Goal: Task Accomplishment & Management: Use online tool/utility

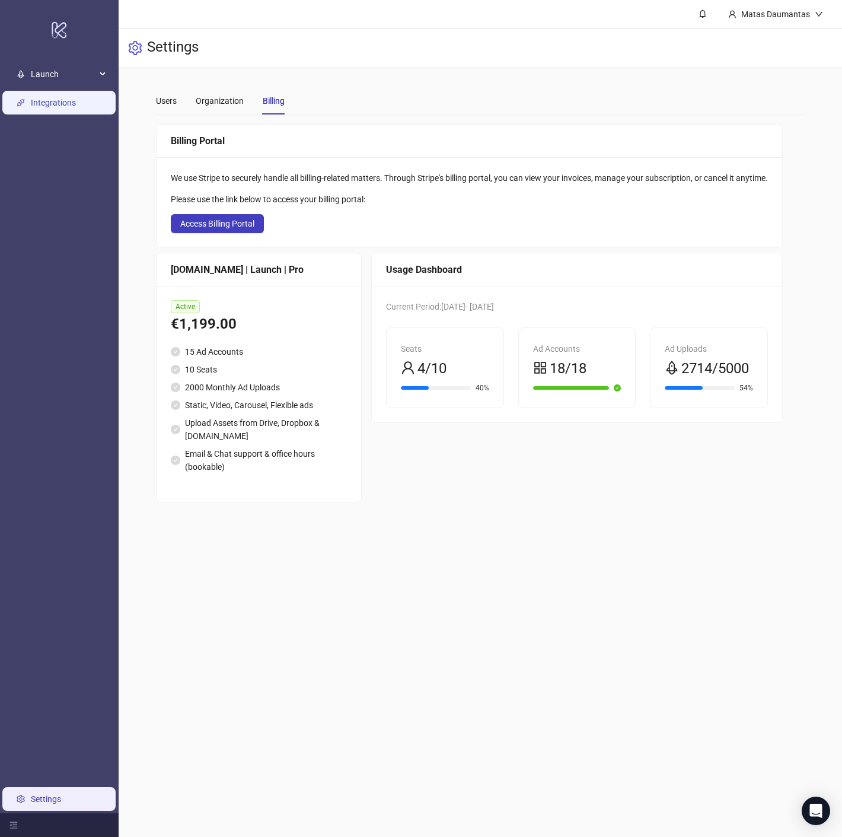
click at [46, 106] on link "Integrations" at bounding box center [53, 102] width 45 height 9
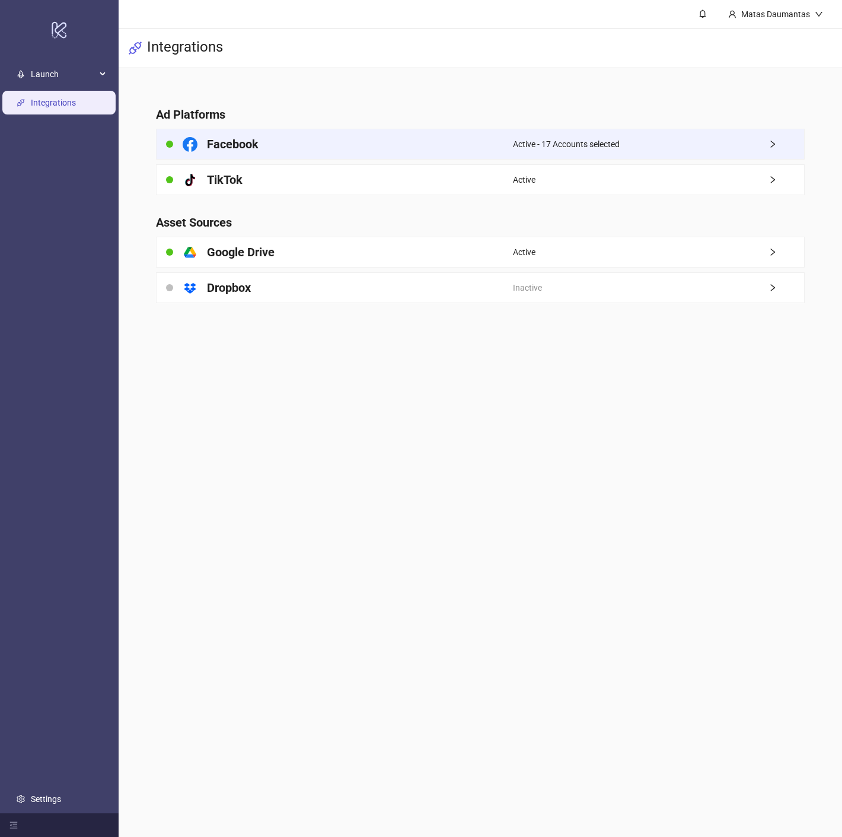
click at [273, 145] on div "Facebook" at bounding box center [335, 144] width 356 height 30
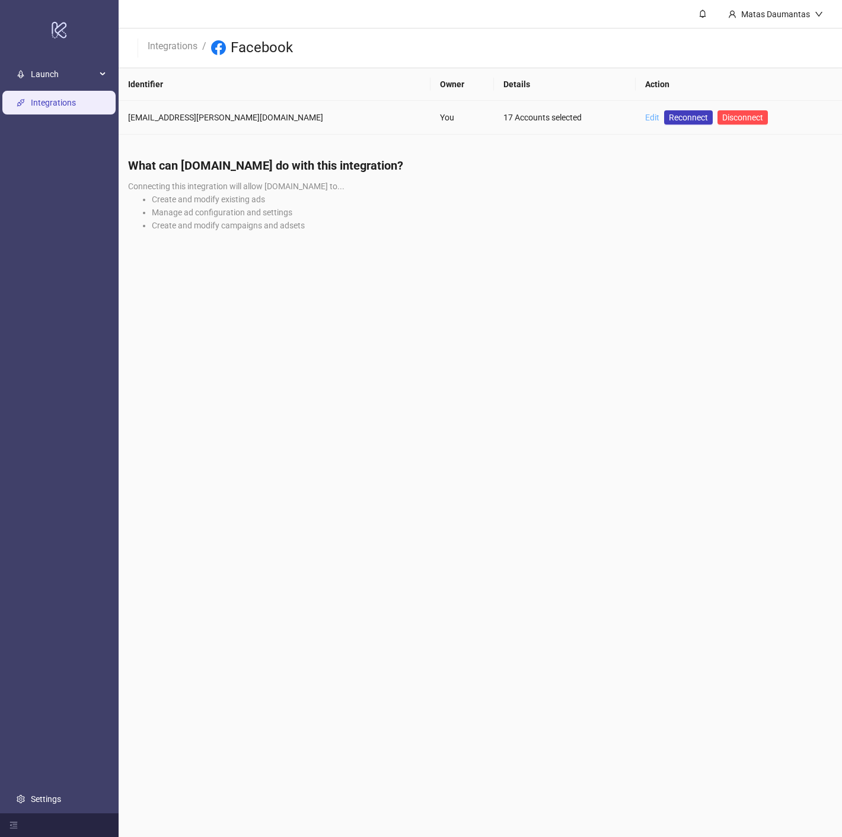
click at [645, 115] on link "Edit" at bounding box center [652, 117] width 14 height 9
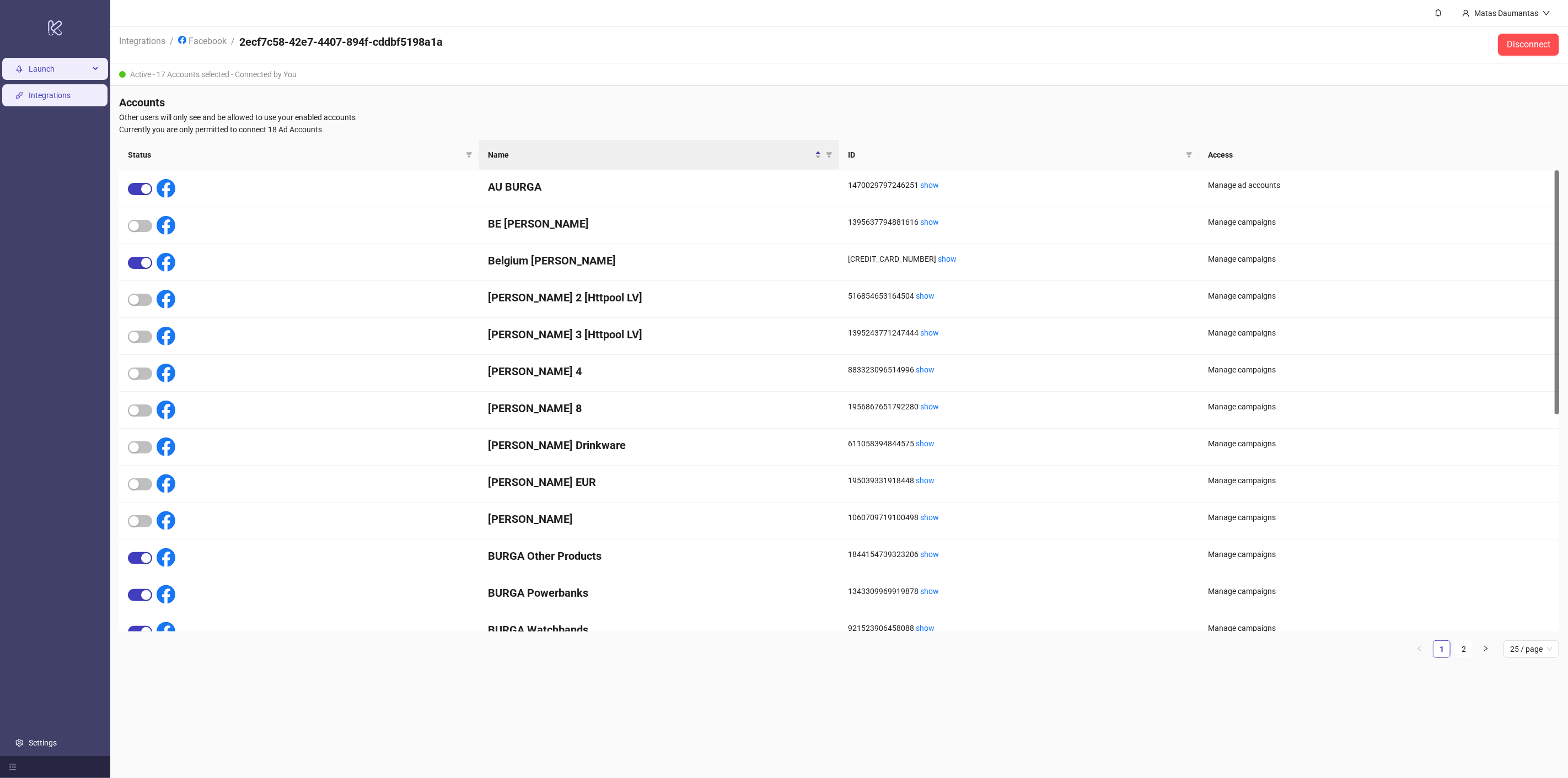
click at [44, 68] on span "Launch" at bounding box center [59, 69] width 60 height 22
click at [48, 68] on span "Launch" at bounding box center [59, 69] width 60 height 22
click at [48, 71] on span "Launch" at bounding box center [59, 69] width 60 height 22
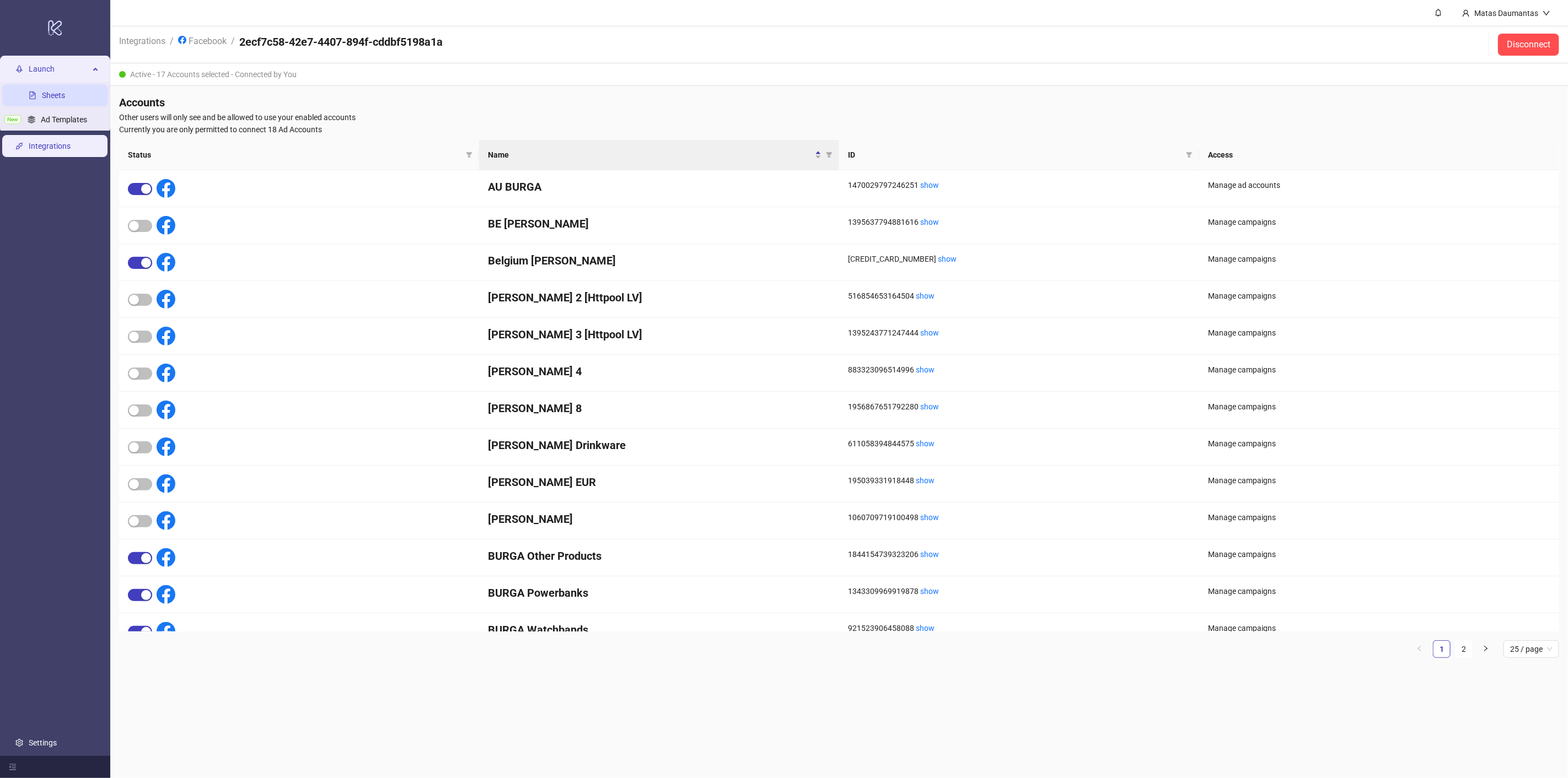
click at [44, 92] on link "Sheets" at bounding box center [53, 95] width 23 height 8
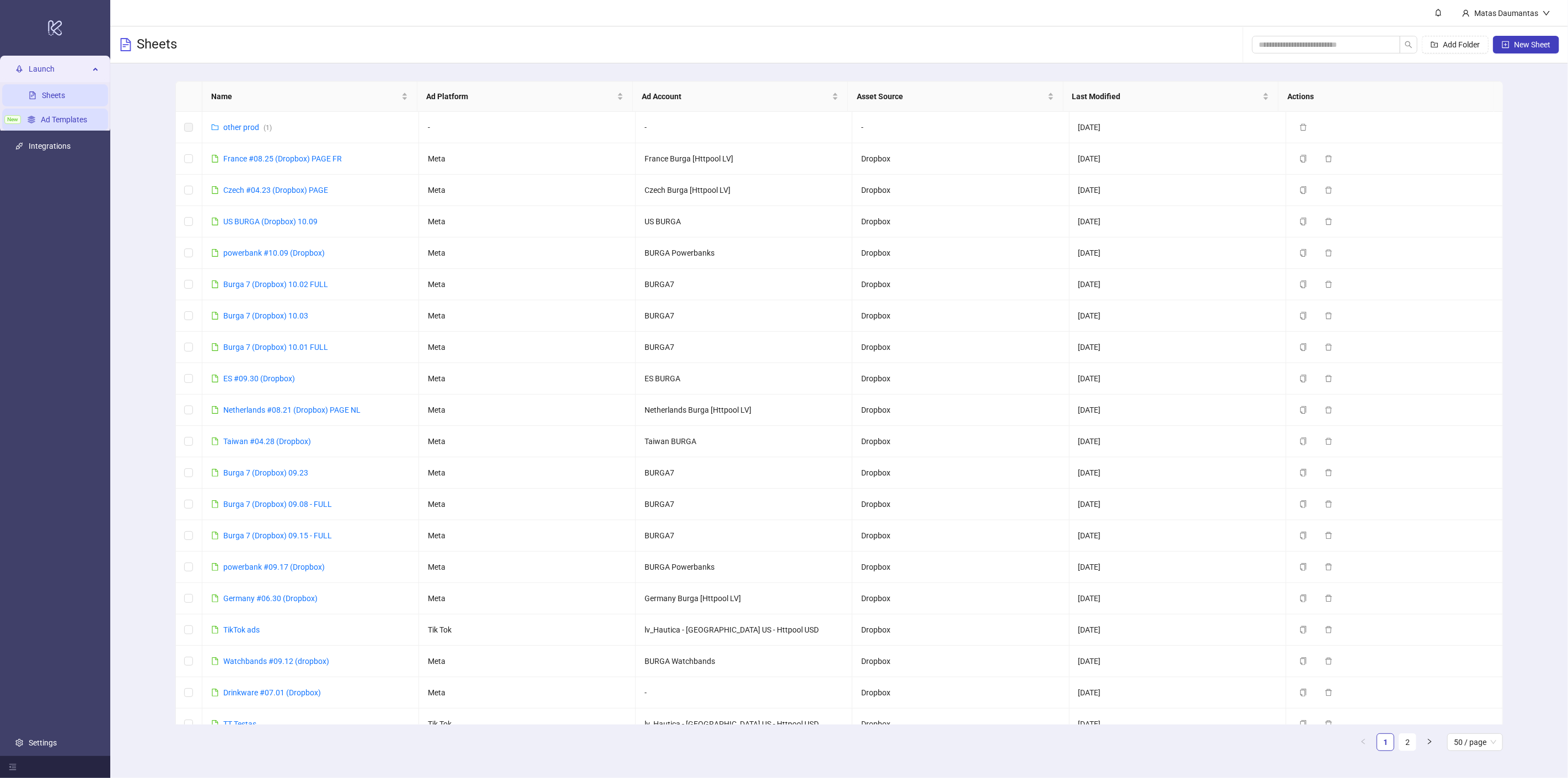
click at [46, 115] on link "Ad Templates" at bounding box center [64, 119] width 47 height 8
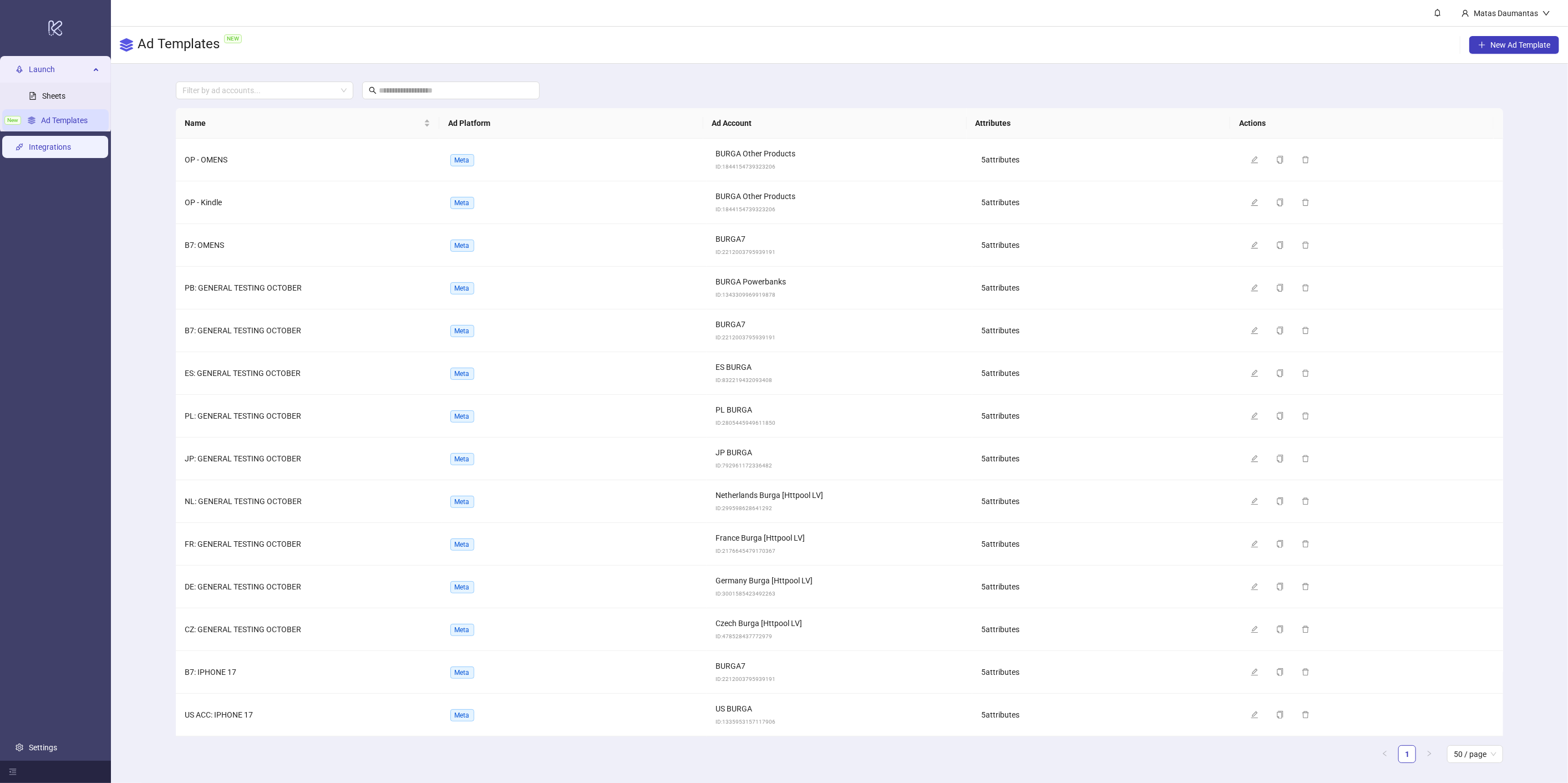
click at [55, 152] on link "Integrations" at bounding box center [50, 146] width 42 height 8
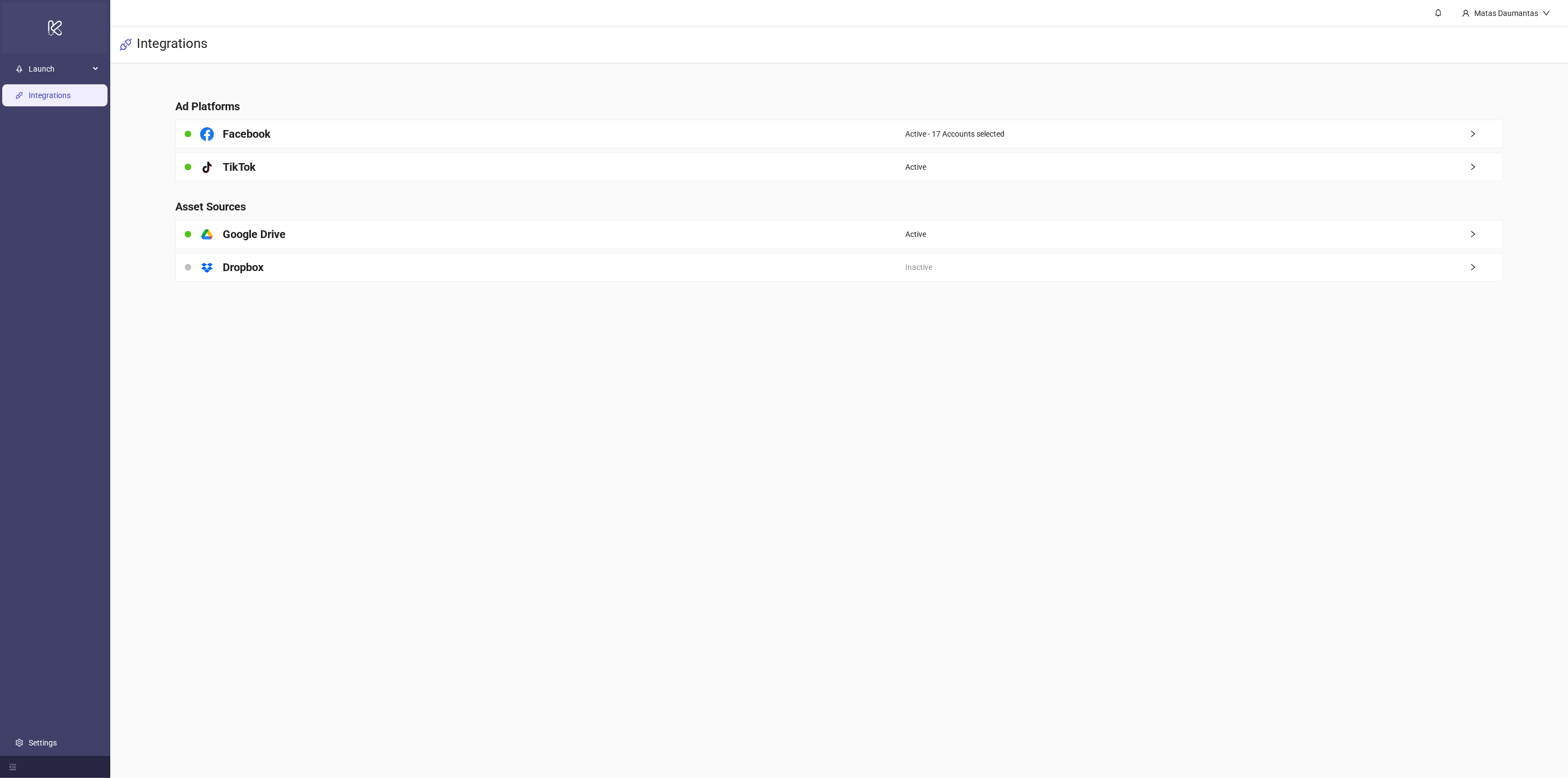
click at [55, 25] on icon "logo/logo-mobile" at bounding box center [55, 28] width 16 height 26
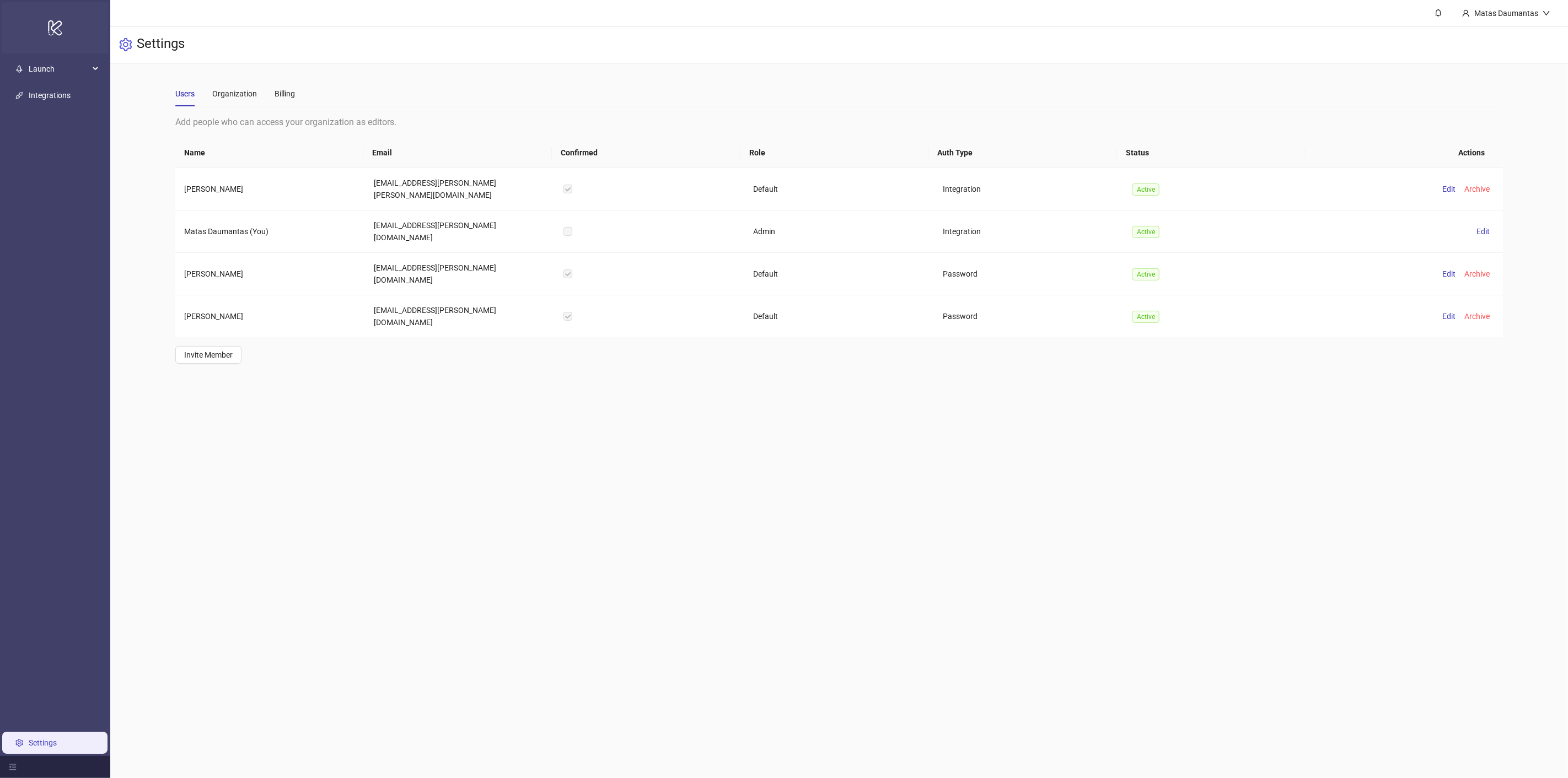
click at [55, 25] on icon "logo/logo-mobile" at bounding box center [55, 28] width 16 height 26
click at [782, 582] on main "Matas Daumantas Settings Users Organization Billing Add people who can access y…" at bounding box center [840, 389] width 1458 height 778
click at [782, 643] on main "Matas Daumantas Settings Users Organization Billing Add people who can access y…" at bounding box center [840, 389] width 1458 height 778
click at [782, 640] on main "Matas Daumantas Settings Users Organization Billing Add people who can access y…" at bounding box center [840, 389] width 1458 height 778
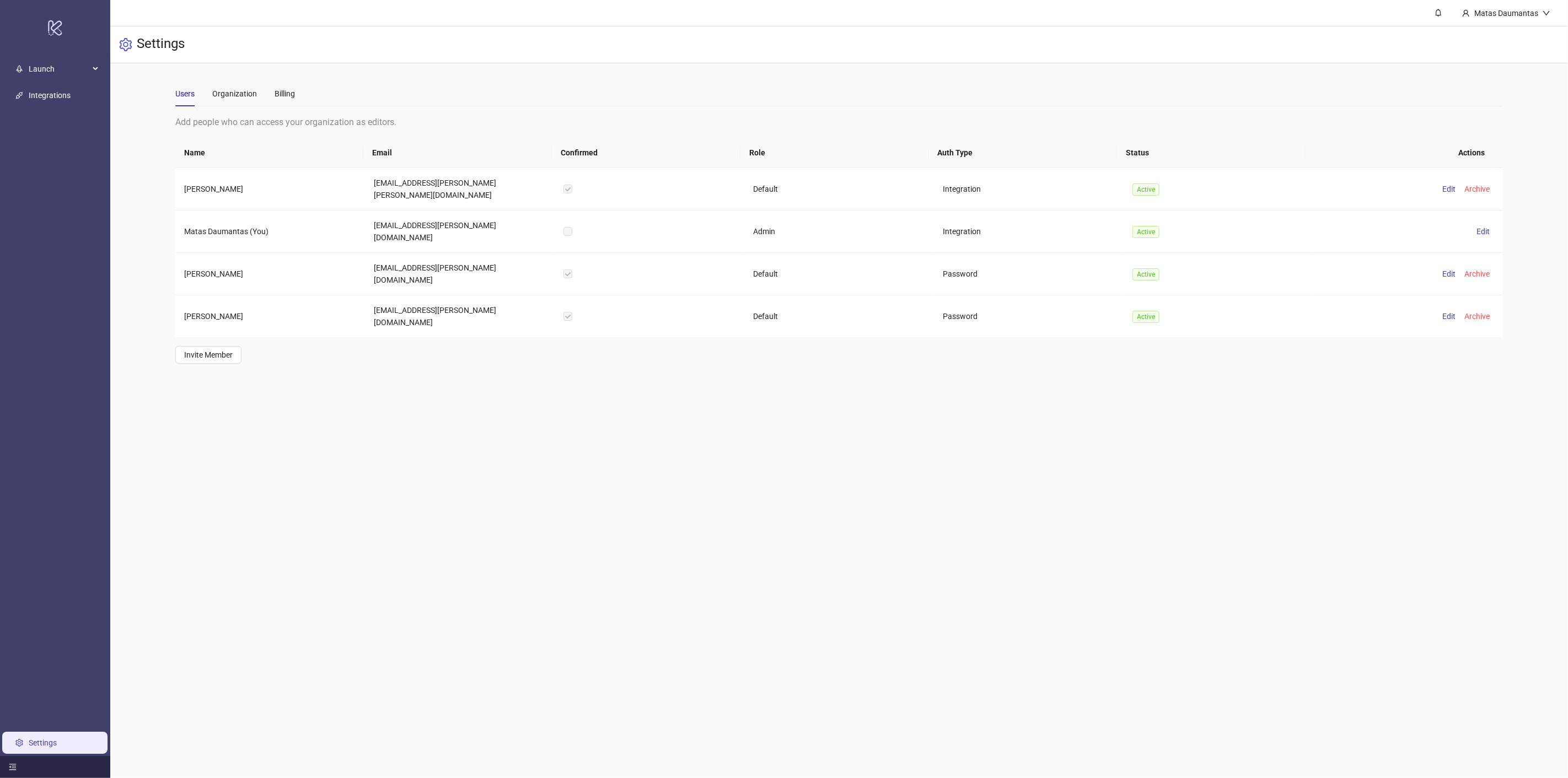
click at [13, 770] on icon "menu-fold" at bounding box center [12, 767] width 7 height 7
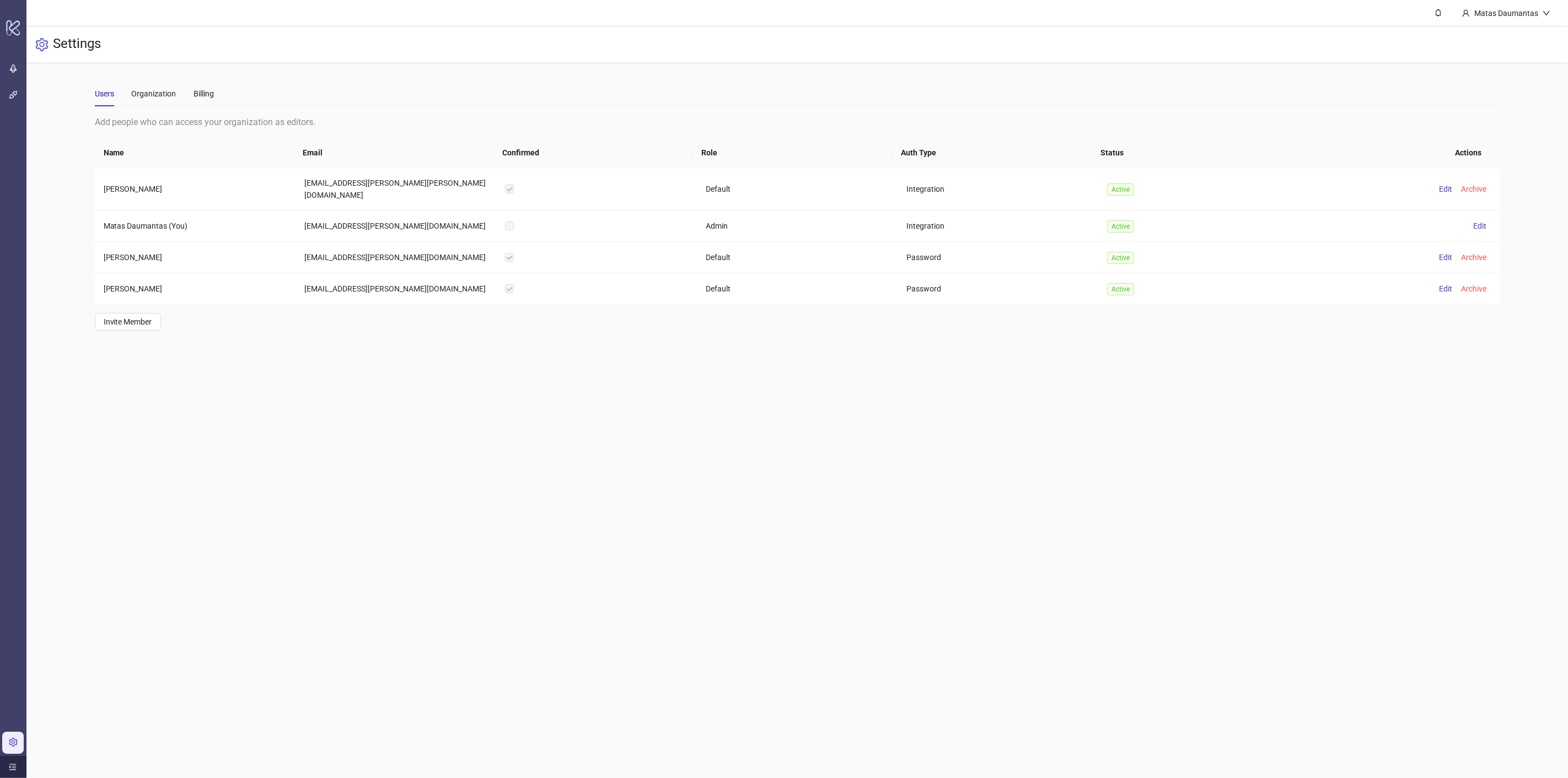
click at [12, 771] on icon "menu-unfold" at bounding box center [12, 767] width 7 height 7
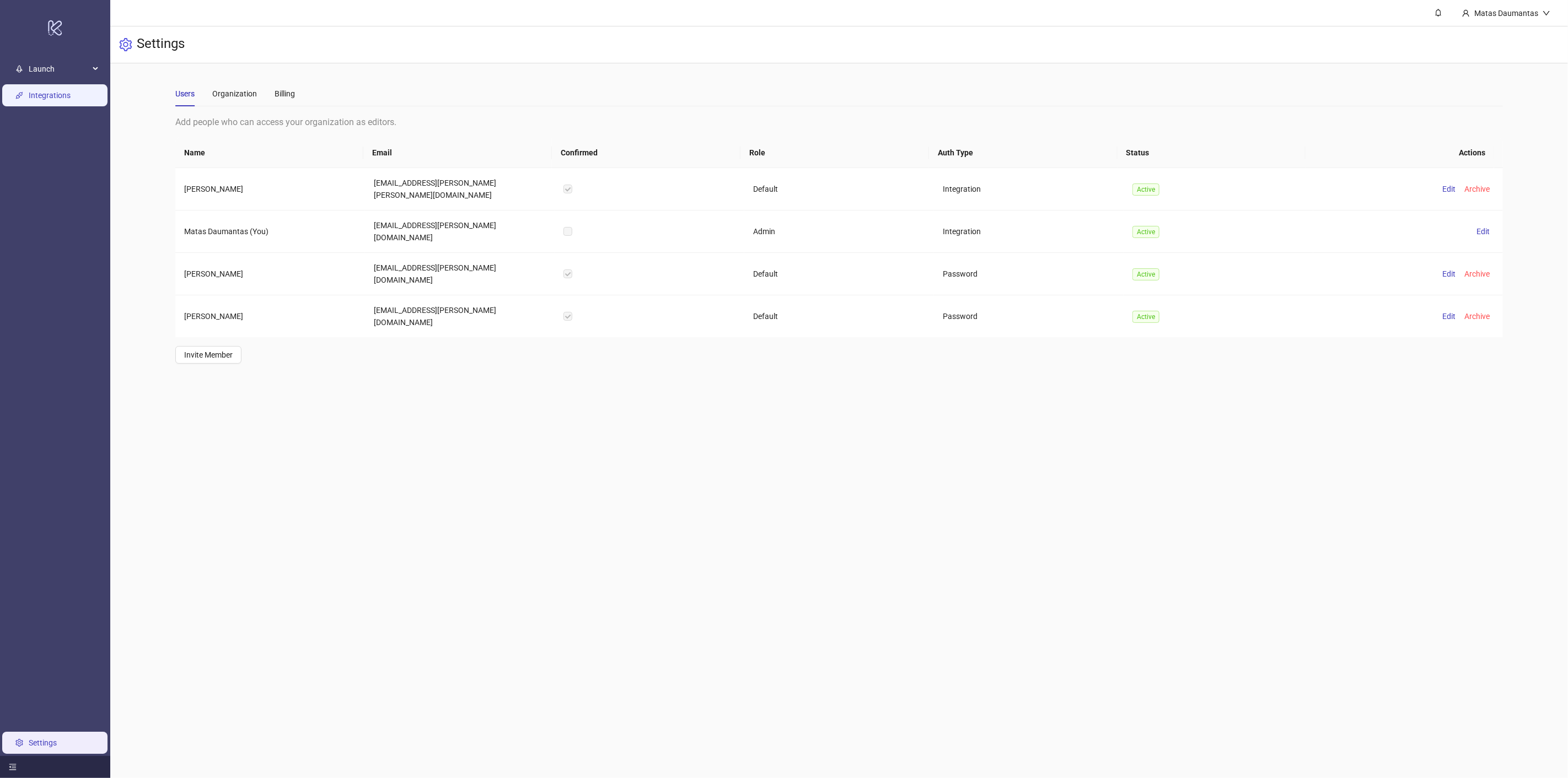
click at [51, 99] on link "Integrations" at bounding box center [49, 95] width 42 height 8
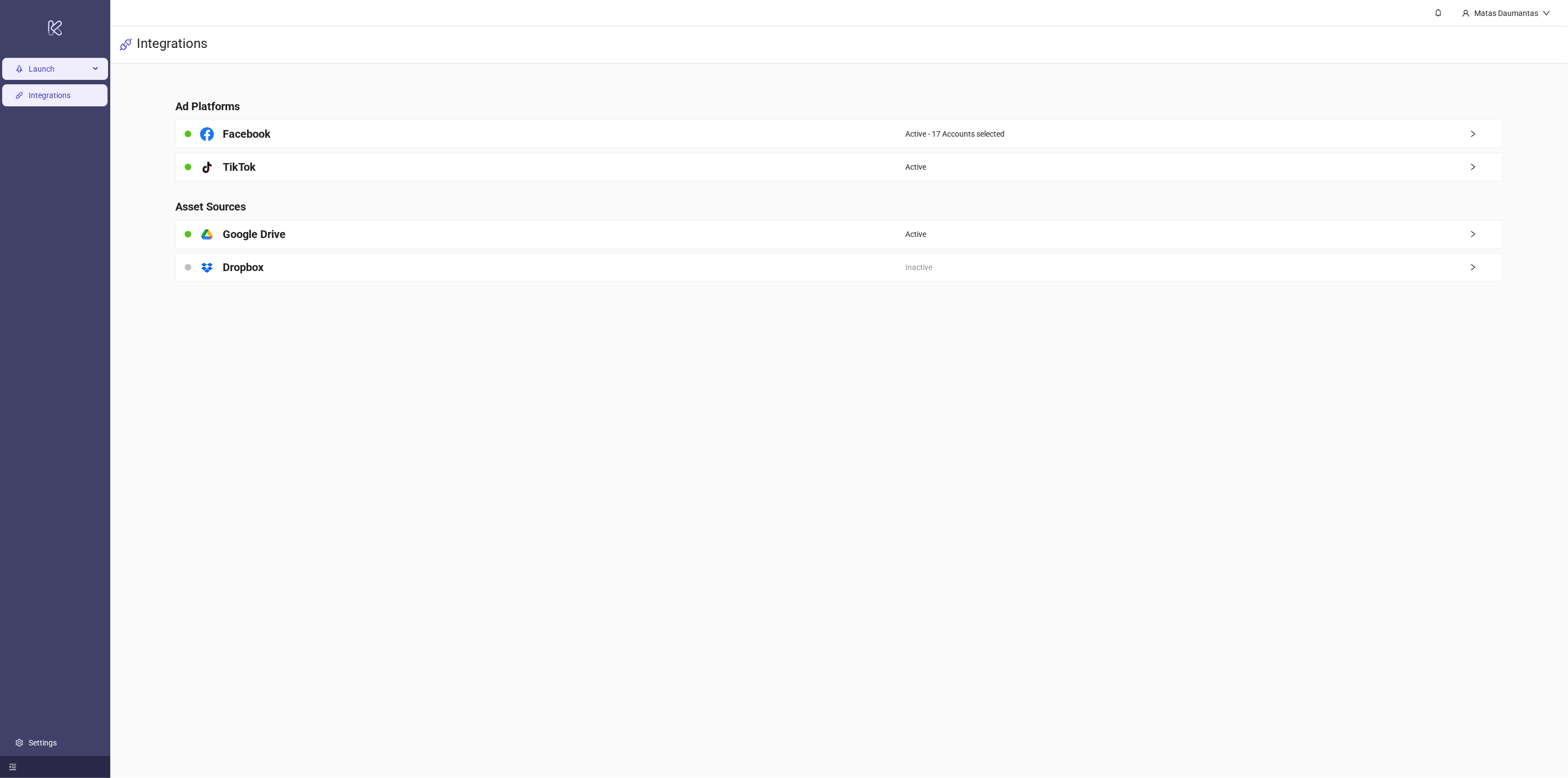
click at [20, 61] on div "Launch" at bounding box center [55, 69] width 106 height 22
click at [60, 93] on link "Sheets" at bounding box center [53, 95] width 23 height 8
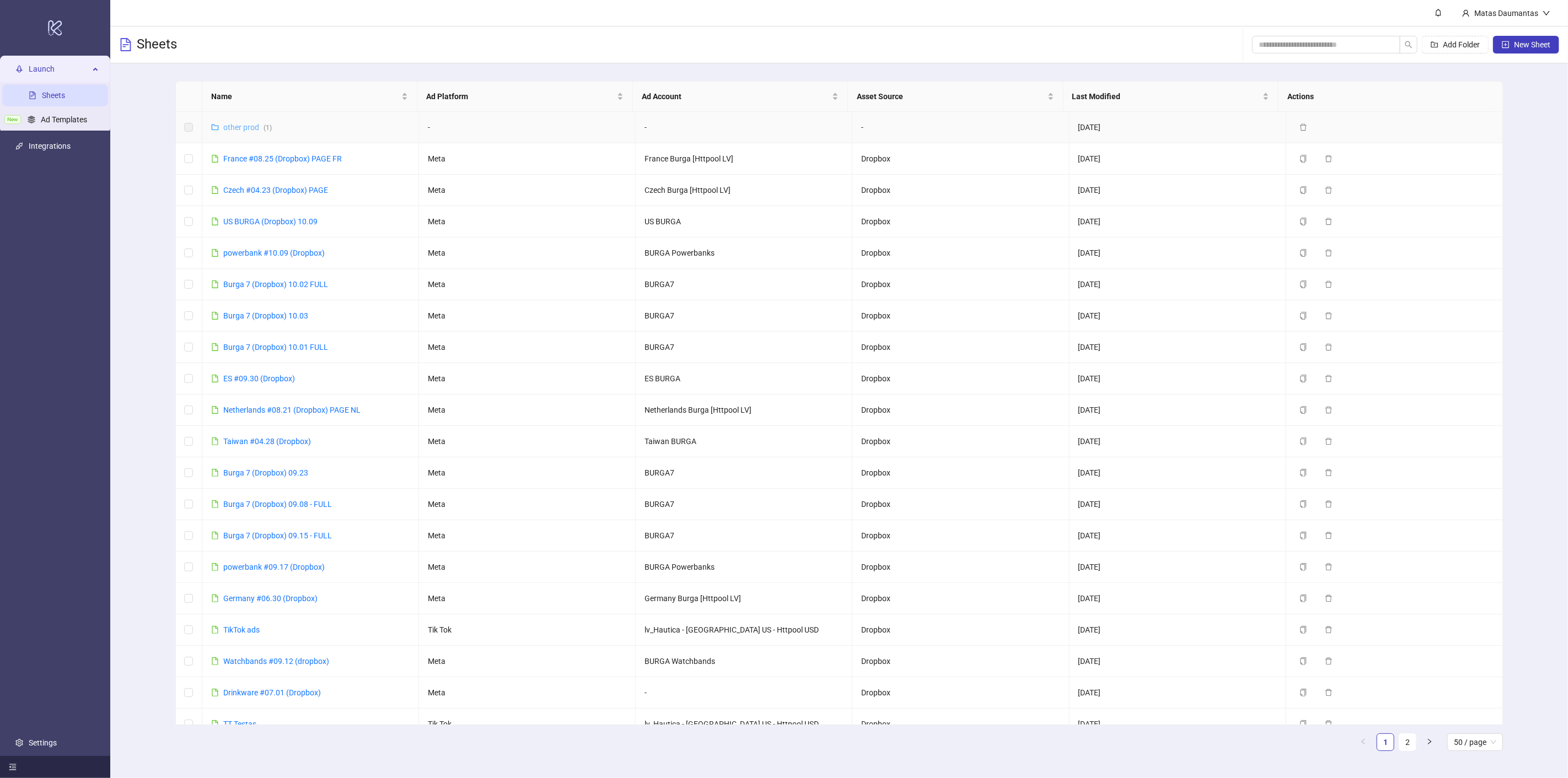
click at [237, 125] on link "other prod ( 1 )" at bounding box center [247, 126] width 48 height 8
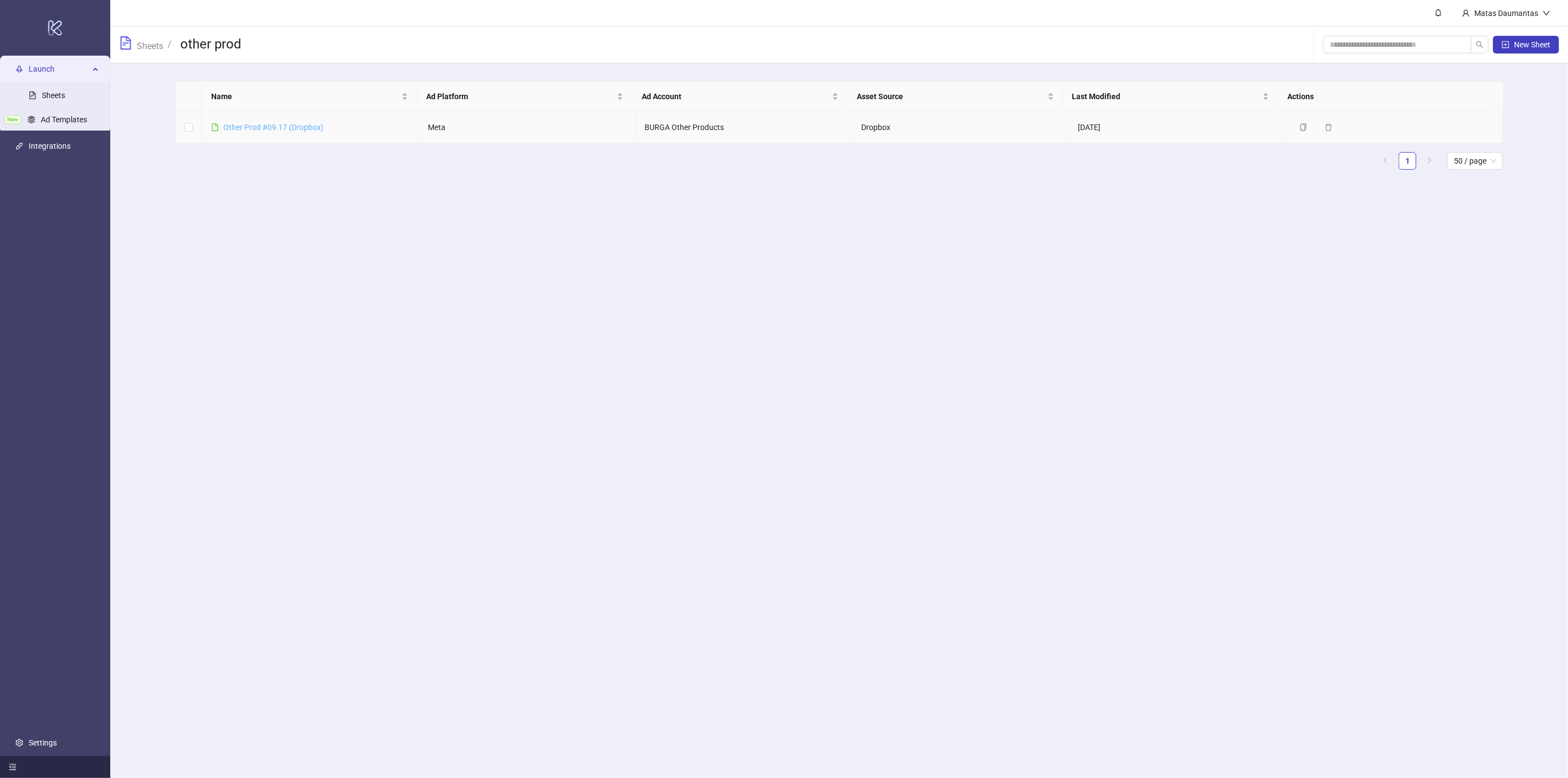
click at [252, 128] on link "Other Prod #09.17 (Dropbox)" at bounding box center [273, 126] width 100 height 8
